Goal: Task Accomplishment & Management: Complete application form

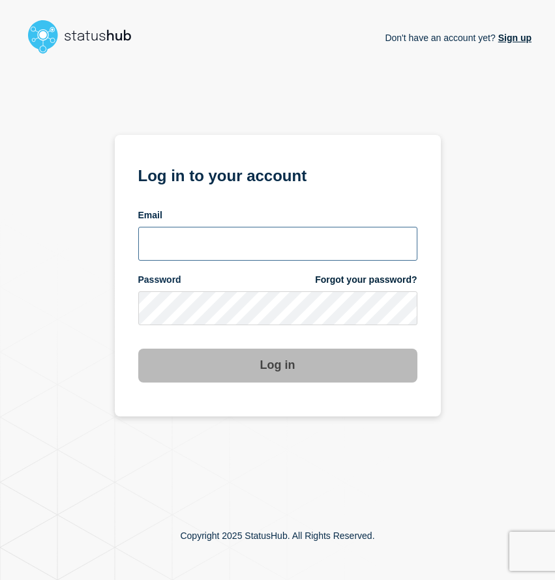
click at [246, 244] on input "email input" at bounding box center [277, 244] width 279 height 34
type input "[EMAIL_ADDRESS][DOMAIN_NAME]"
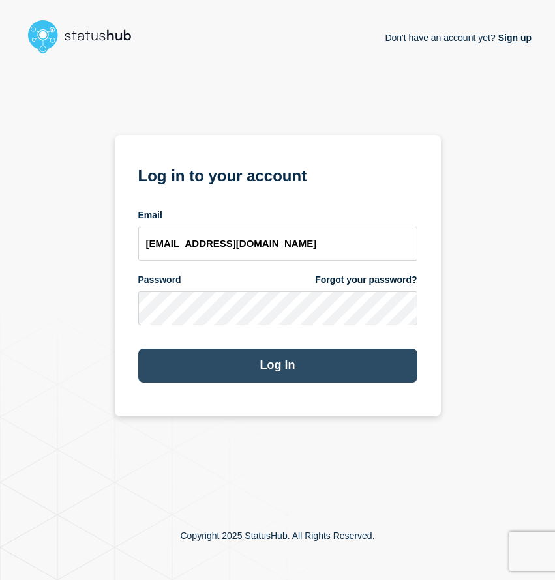
click at [229, 368] on button "Log in" at bounding box center [277, 366] width 279 height 34
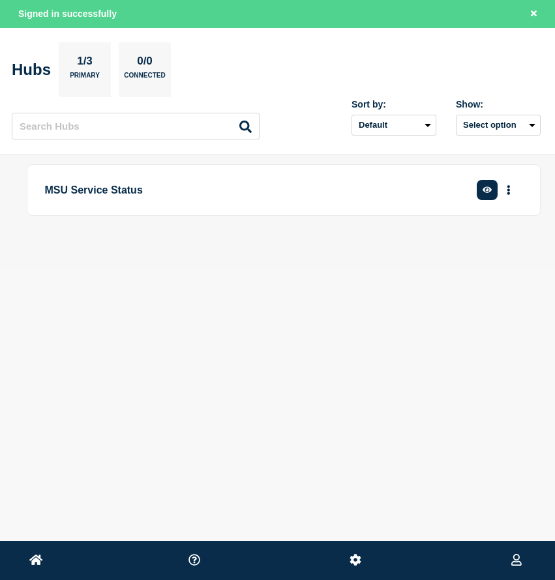
click at [430, 192] on p "MSU Service Status" at bounding box center [245, 190] width 401 height 24
click at [102, 199] on p "MSU Service Status" at bounding box center [245, 190] width 401 height 24
click at [102, 184] on p "MSU Service Status" at bounding box center [245, 190] width 401 height 24
click at [508, 188] on icon "More actions" at bounding box center [509, 190] width 4 height 10
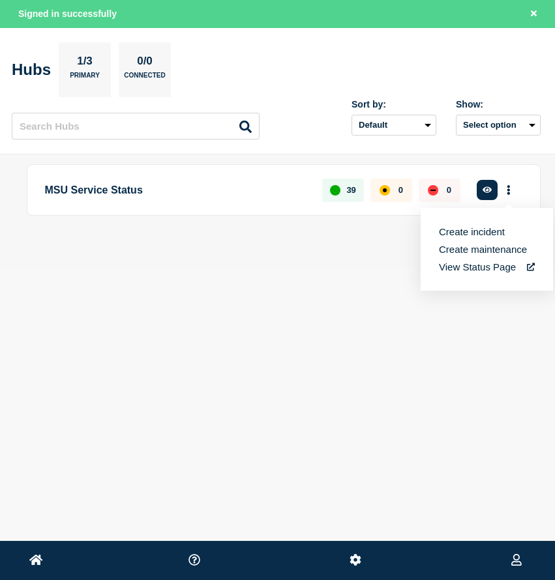
click at [492, 234] on button "Create incident" at bounding box center [472, 231] width 66 height 11
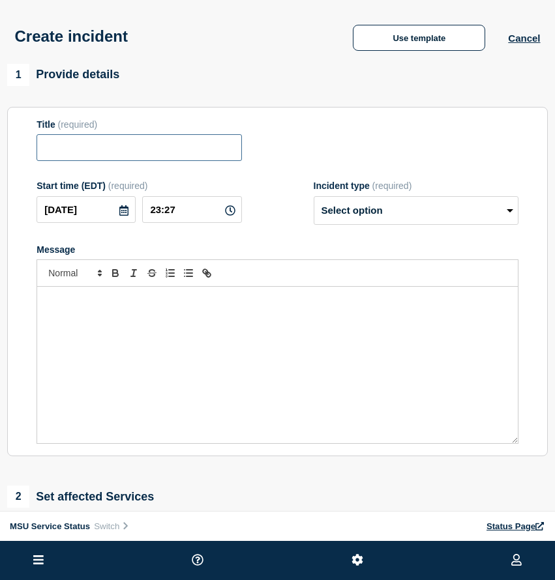
click at [161, 160] on input "Title" at bounding box center [139, 147] width 205 height 27
paste input "[Incident - Investigating] Spartan Mail Is Experiencing Performance Issues"
type input "[Incident - Investigating] Spartan Mail Is Experiencing Performance Issues"
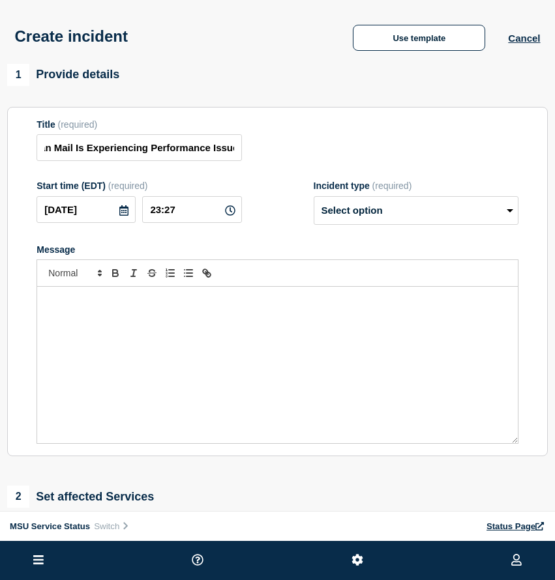
scroll to position [0, 0]
click at [229, 216] on icon at bounding box center [230, 210] width 10 height 10
click at [228, 216] on icon at bounding box center [230, 210] width 10 height 10
click at [226, 216] on icon at bounding box center [230, 210] width 10 height 10
click at [178, 222] on input "23:27" at bounding box center [191, 209] width 99 height 27
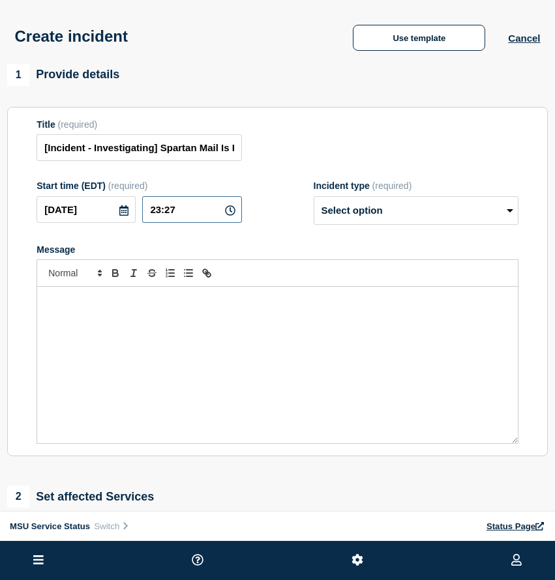
drag, startPoint x: 189, startPoint y: 219, endPoint x: 116, endPoint y: 218, distance: 73.0
click at [116, 218] on div "[DATE] 23:27" at bounding box center [139, 209] width 205 height 27
type input "__:__"
click at [208, 306] on p "Message" at bounding box center [277, 301] width 461 height 12
click at [186, 223] on input "text" at bounding box center [191, 209] width 99 height 27
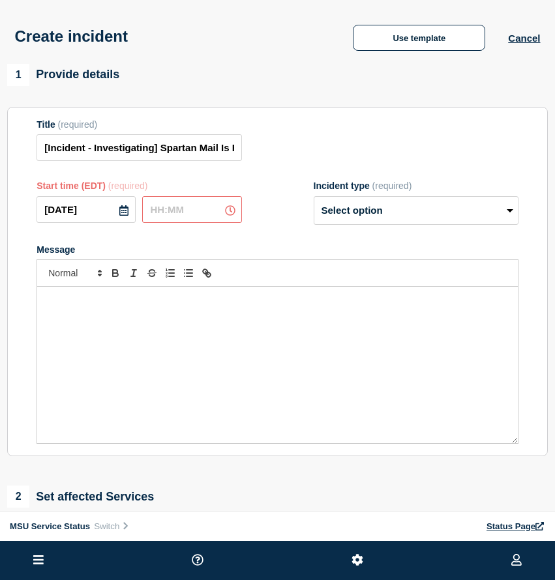
type input "__:__"
click at [231, 216] on icon at bounding box center [230, 210] width 10 height 10
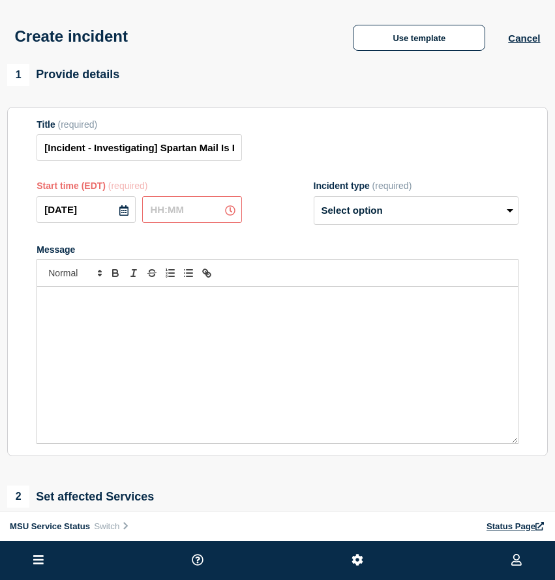
click at [176, 223] on input "text" at bounding box center [191, 209] width 99 height 27
type input "__:__"
type input "21:30"
click at [298, 338] on div "Message" at bounding box center [277, 365] width 480 height 156
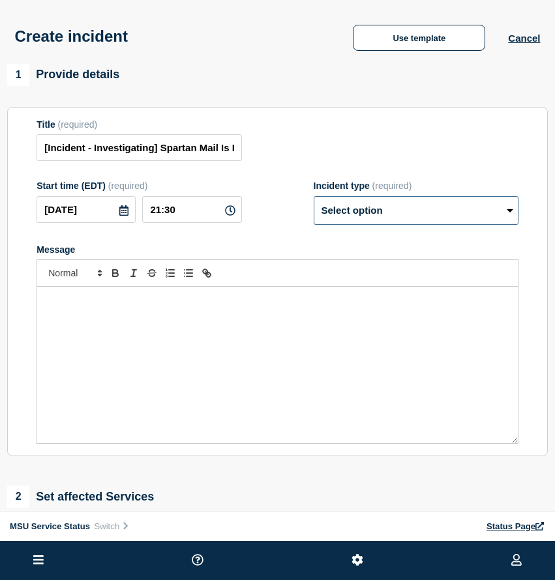
click at [490, 216] on select "Select option Investigating Identified Monitoring" at bounding box center [416, 210] width 205 height 29
select select "investigating"
click at [314, 205] on select "Select option Investigating Identified Monitoring" at bounding box center [416, 210] width 205 height 29
click at [234, 327] on div "Message" at bounding box center [277, 365] width 480 height 156
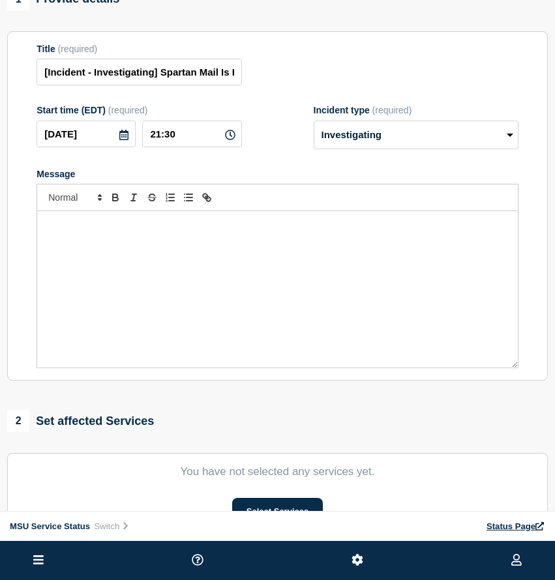
scroll to position [79, 0]
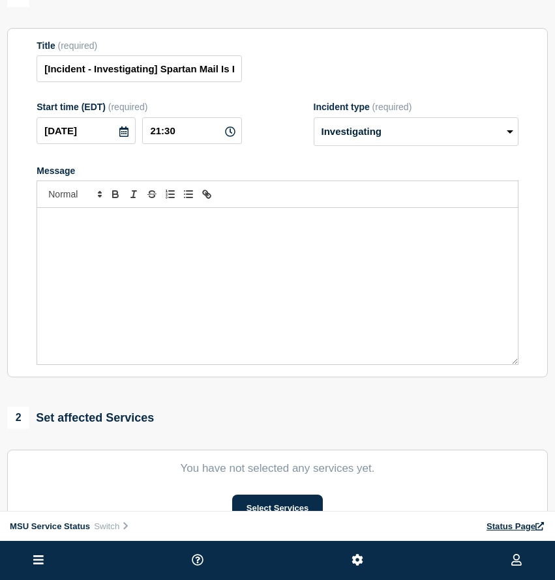
click at [148, 261] on div "Message" at bounding box center [277, 286] width 480 height 156
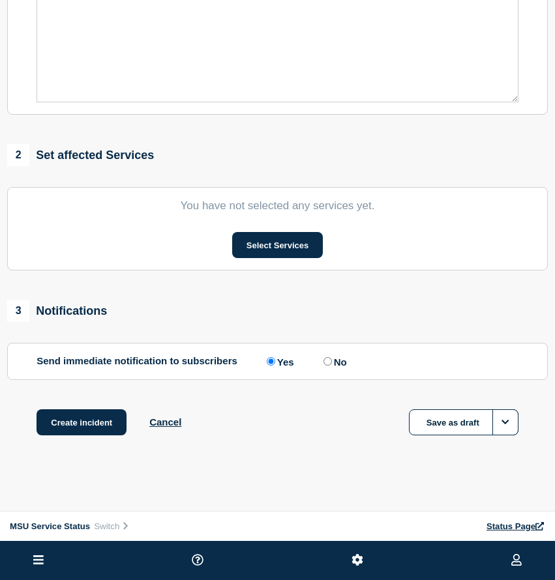
scroll to position [357, 0]
click at [288, 244] on button "Select Services" at bounding box center [277, 245] width 91 height 26
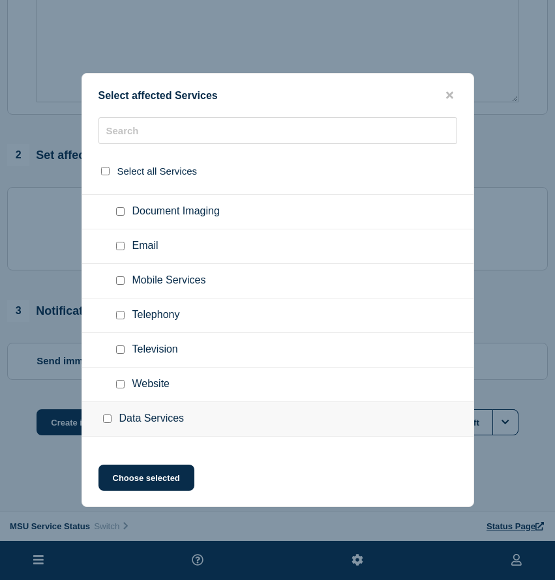
scroll to position [474, 0]
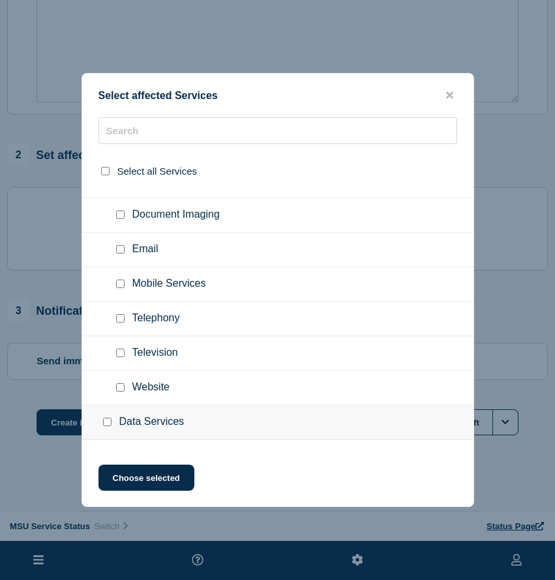
click at [119, 254] on input "Email checkbox" at bounding box center [120, 249] width 8 height 8
checkbox input "true"
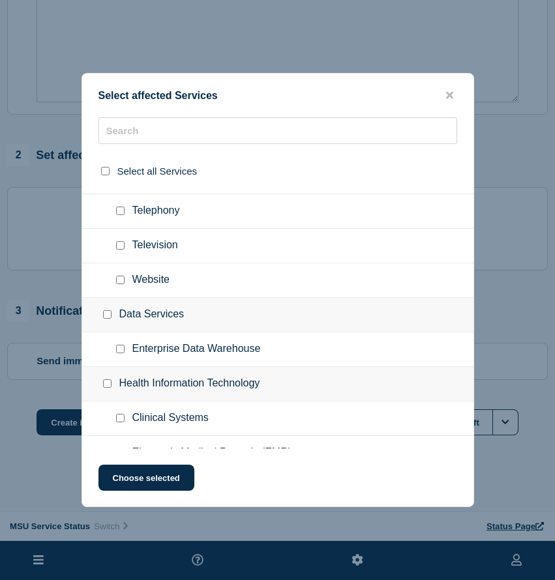
scroll to position [593, 0]
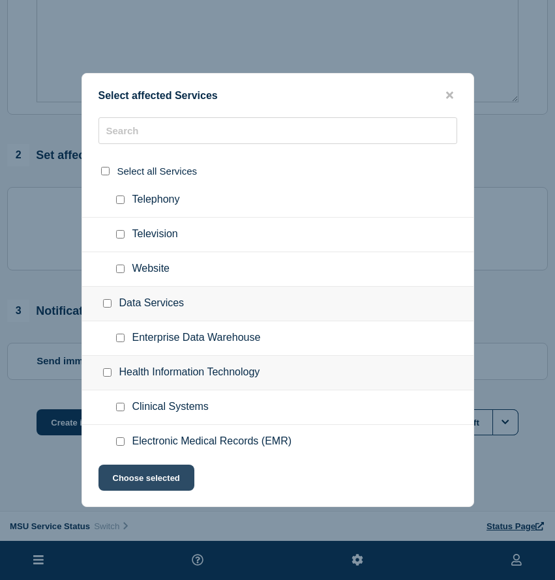
click at [140, 483] on button "Choose selected" at bounding box center [146, 478] width 96 height 26
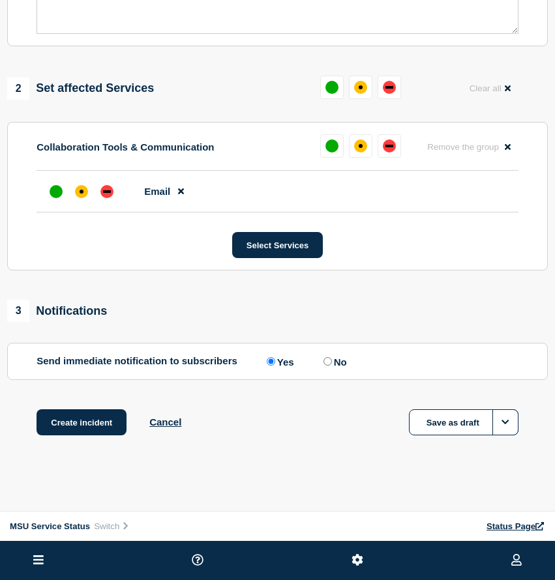
scroll to position [430, 0]
click at [78, 189] on div "affected" at bounding box center [81, 191] width 13 height 13
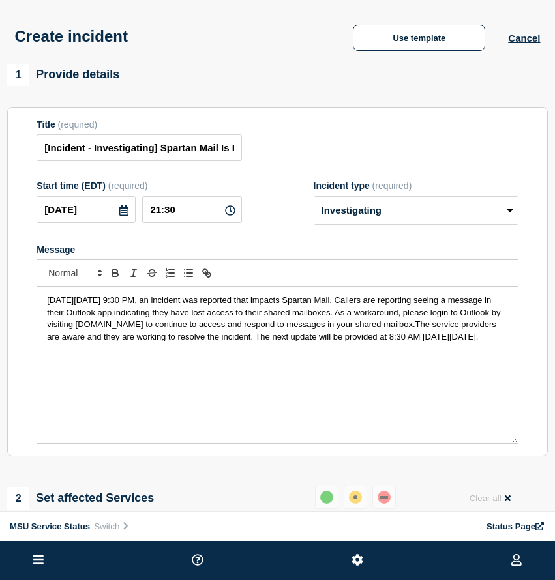
click at [78, 341] on span "[DATE][DATE] 9:30 PM, an incident was reported that impacts Spartan Mail. Calle…" at bounding box center [275, 318] width 456 height 46
click at [286, 376] on div "[DATE][DATE] 9:30 PM, an incident was reported that impacts Spartan Mail. Calle…" at bounding box center [277, 365] width 480 height 156
click at [230, 216] on icon at bounding box center [230, 210] width 10 height 10
click at [162, 220] on input "21:30" at bounding box center [191, 209] width 99 height 27
click at [215, 223] on input "21:30" at bounding box center [191, 209] width 99 height 27
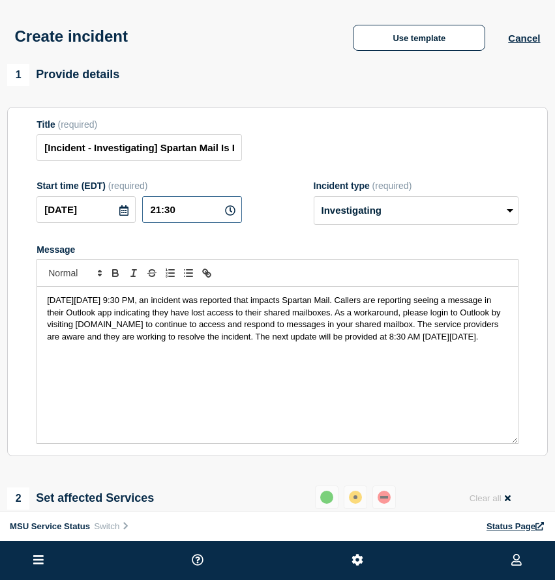
click at [215, 223] on input "21:30" at bounding box center [191, 209] width 99 height 27
click at [264, 224] on div "Start time (EDT) (required) [DATE] 21:30 Incident type (required) Select option…" at bounding box center [278, 203] width 482 height 44
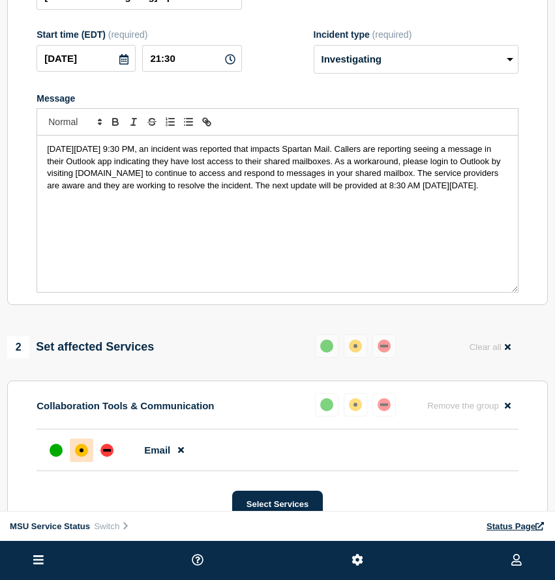
scroll to position [163, 0]
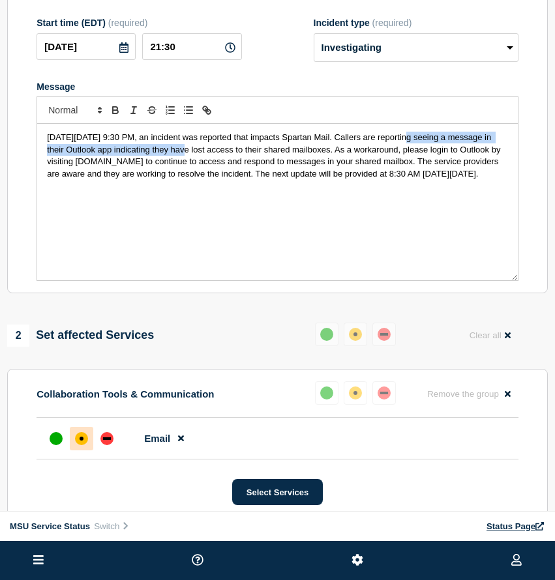
drag, startPoint x: 192, startPoint y: 160, endPoint x: 415, endPoint y: 149, distance: 223.2
click at [415, 149] on span "[DATE][DATE] 9:30 PM, an incident was reported that impacts Spartan Mail. Calle…" at bounding box center [275, 155] width 456 height 46
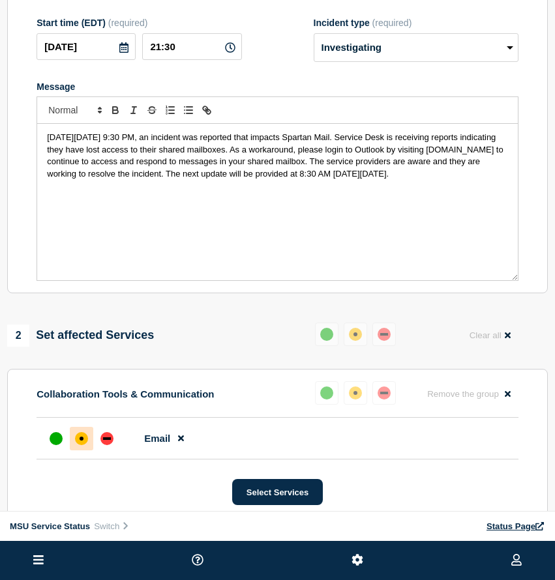
click at [166, 162] on span "[DATE][DATE] 9:30 PM, an incident was reported that impacts Spartan Mail. Servi…" at bounding box center [276, 155] width 458 height 46
drag, startPoint x: 148, startPoint y: 160, endPoint x: 113, endPoint y: 162, distance: 35.2
click at [113, 162] on span "[DATE][DATE] 9:30 PM, an incident was reported that impacts Spartan Mail. Servi…" at bounding box center [276, 155] width 458 height 46
click at [158, 162] on span "[DATE][DATE] 9:30 PM, an incident was reported that impacts Spartan Mail. Servi…" at bounding box center [276, 155] width 459 height 46
drag, startPoint x: 111, startPoint y: 162, endPoint x: 147, endPoint y: 164, distance: 35.9
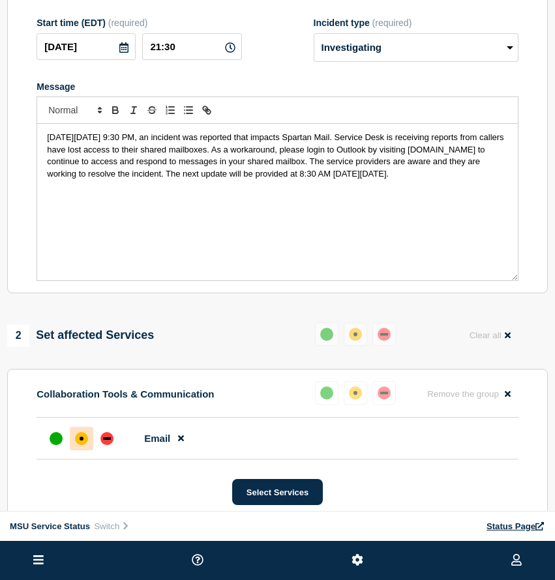
click at [147, 164] on span "[DATE][DATE] 9:30 PM, an incident was reported that impacts Spartan Mail. Servi…" at bounding box center [276, 155] width 459 height 46
drag, startPoint x: 112, startPoint y: 160, endPoint x: 177, endPoint y: 161, distance: 65.2
click at [177, 161] on span "[DATE][DATE] 9:30 PM, an incident was reported that impacts Spartan Mail. Servi…" at bounding box center [276, 155] width 459 height 46
click at [173, 205] on div "[DATE][DATE] 9:30 PM, an incident was reported that impacts Spartan Mail. Servi…" at bounding box center [277, 202] width 480 height 156
drag, startPoint x: 147, startPoint y: 204, endPoint x: -43, endPoint y: 124, distance: 206.5
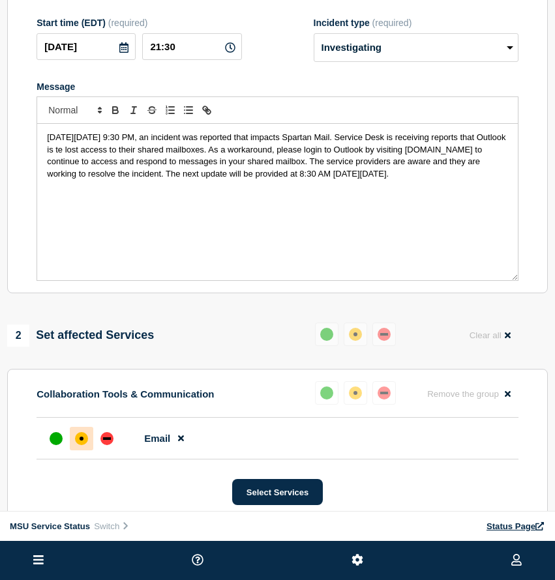
click at [0, 124] on html "Home Hub Operations Overview Incident Maintenance Platform Alert Subscribers Te…" at bounding box center [277, 127] width 555 height 580
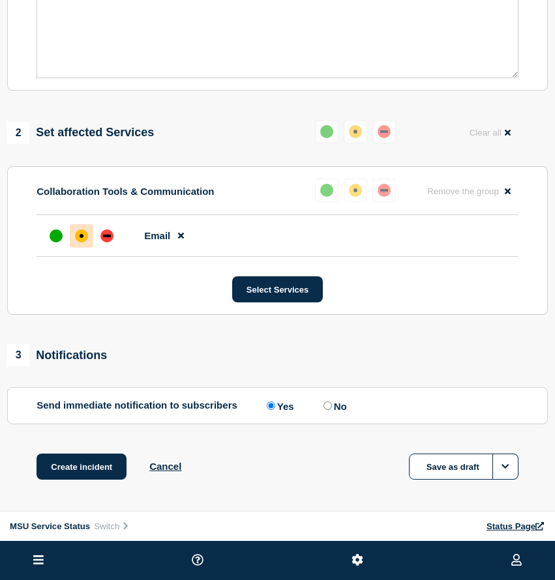
scroll to position [430, 0]
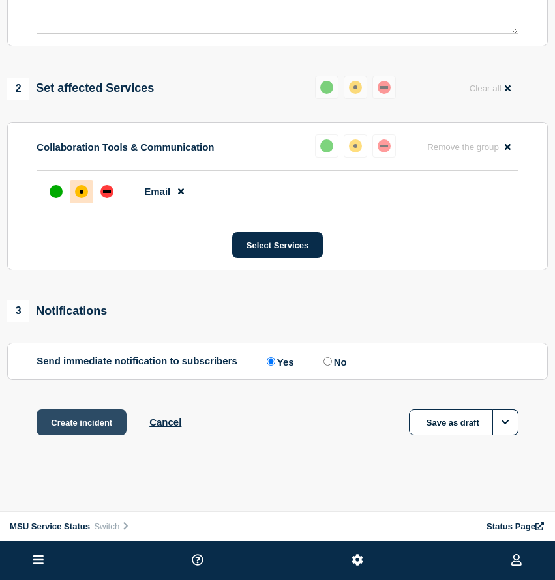
click at [86, 419] on button "Create incident" at bounding box center [82, 422] width 90 height 26
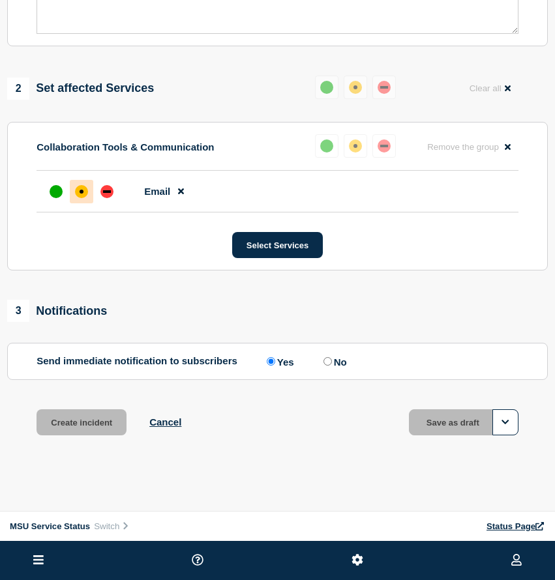
scroll to position [458, 0]
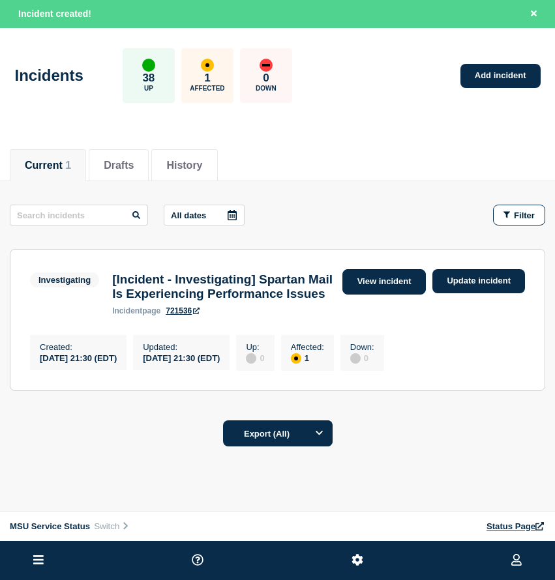
click at [383, 280] on link "View incident" at bounding box center [384, 281] width 84 height 25
